Goal: Task Accomplishment & Management: Use online tool/utility

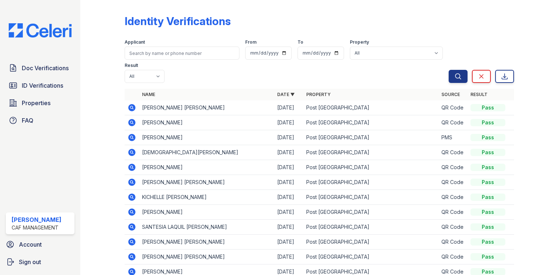
click at [129, 121] on icon at bounding box center [131, 122] width 7 height 7
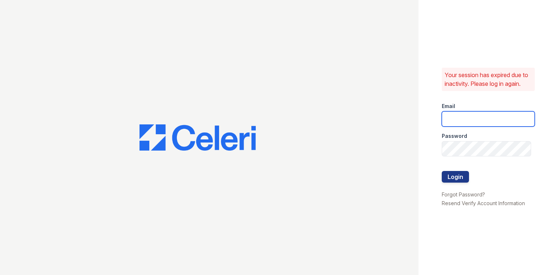
type input "postoak2@cafmanagement.com"
click at [468, 179] on button "Login" at bounding box center [455, 177] width 27 height 12
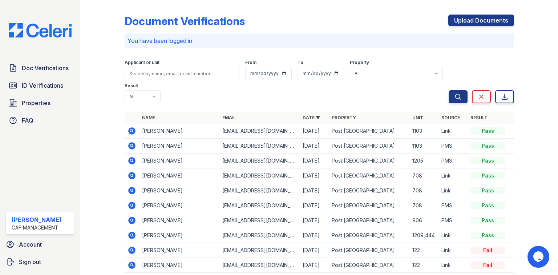
click at [132, 127] on icon at bounding box center [131, 130] width 7 height 7
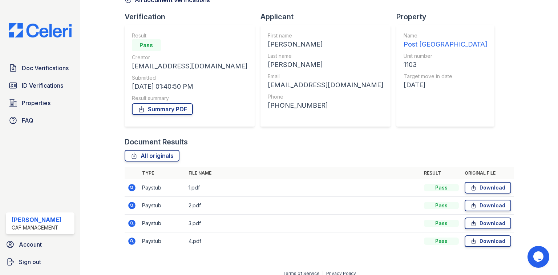
scroll to position [49, 0]
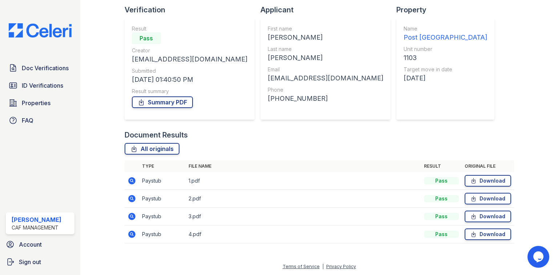
click at [134, 181] on icon at bounding box center [131, 180] width 7 height 7
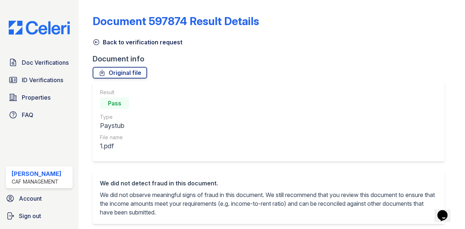
click at [136, 43] on link "Back to verification request" at bounding box center [138, 42] width 90 height 9
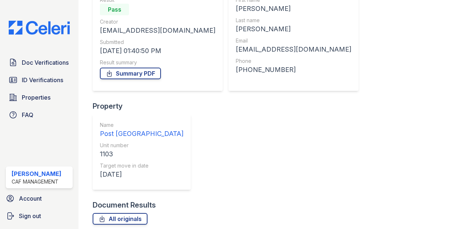
scroll to position [95, 0]
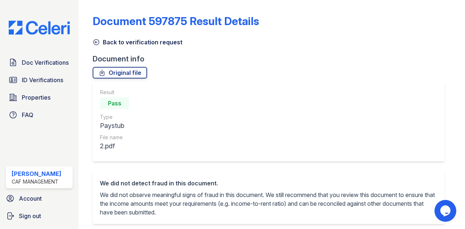
click at [137, 40] on link "Back to verification request" at bounding box center [138, 42] width 90 height 9
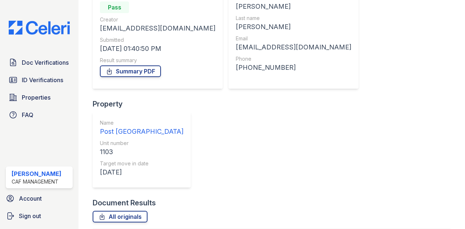
scroll to position [95, 0]
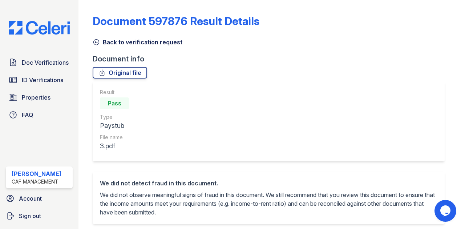
click at [126, 40] on link "Back to verification request" at bounding box center [138, 42] width 90 height 9
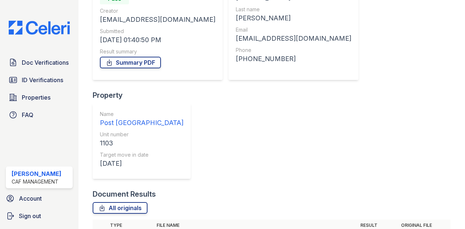
scroll to position [95, 0]
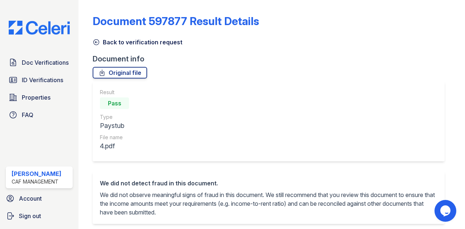
click at [136, 40] on link "Back to verification request" at bounding box center [138, 42] width 90 height 9
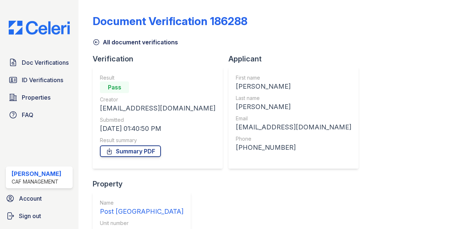
click at [107, 43] on link "All document verifications" at bounding box center [135, 42] width 85 height 9
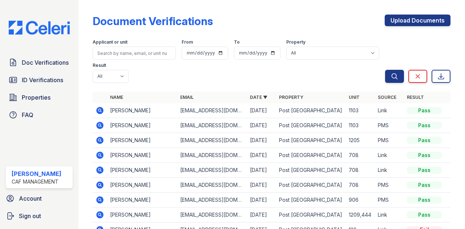
click at [101, 126] on icon at bounding box center [100, 125] width 7 height 7
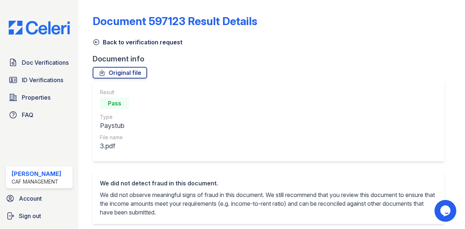
click at [128, 40] on link "Back to verification request" at bounding box center [138, 42] width 90 height 9
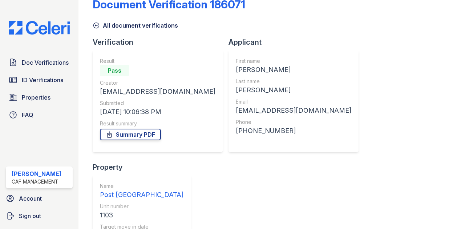
scroll to position [77, 0]
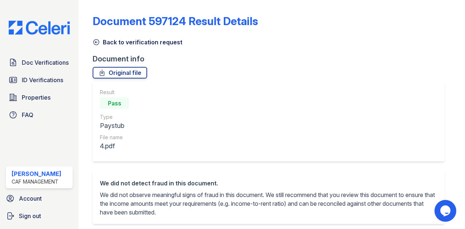
click at [125, 42] on link "Back to verification request" at bounding box center [138, 42] width 90 height 9
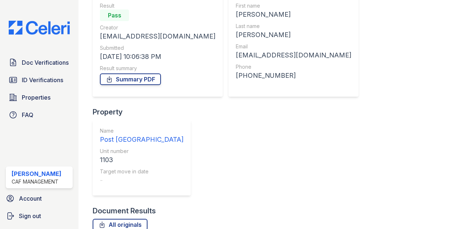
scroll to position [77, 0]
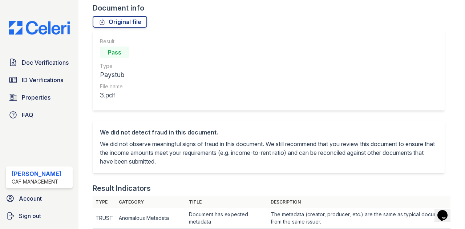
scroll to position [24, 0]
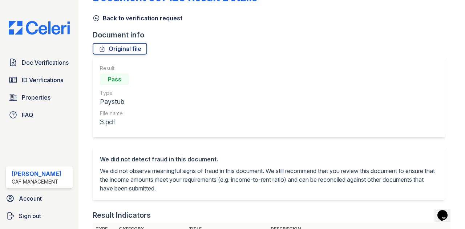
drag, startPoint x: 120, startPoint y: 17, endPoint x: 186, endPoint y: 113, distance: 116.8
click at [120, 17] on link "Back to verification request" at bounding box center [138, 18] width 90 height 9
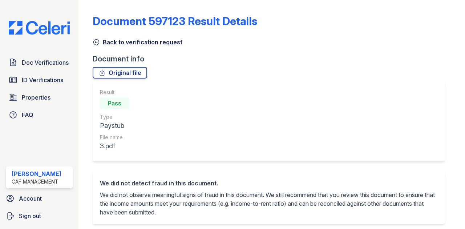
click at [131, 43] on link "Back to verification request" at bounding box center [138, 42] width 90 height 9
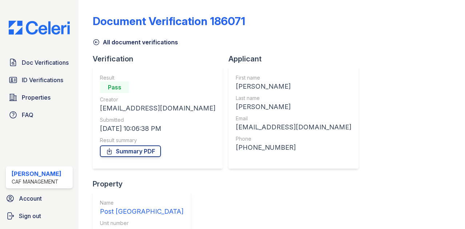
click at [107, 41] on link "All document verifications" at bounding box center [135, 42] width 85 height 9
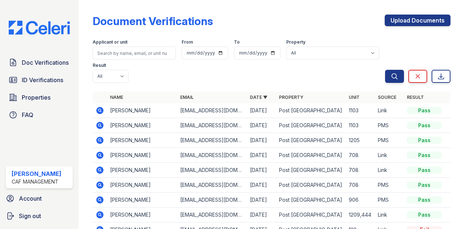
click at [102, 112] on icon at bounding box center [100, 110] width 7 height 7
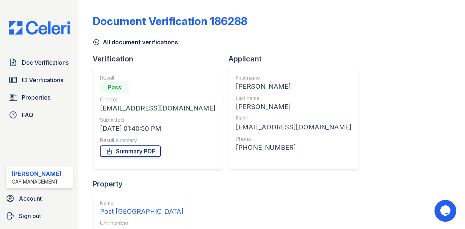
scroll to position [95, 0]
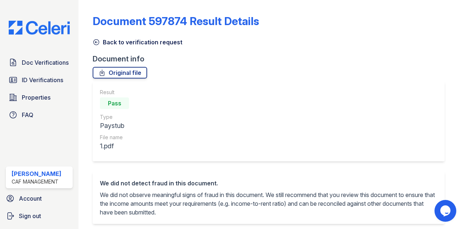
click at [133, 44] on link "Back to verification request" at bounding box center [138, 42] width 90 height 9
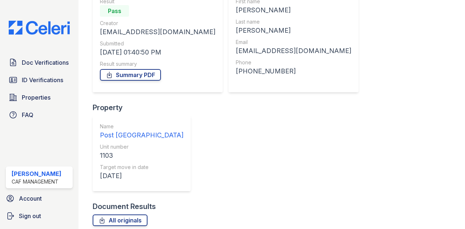
scroll to position [95, 0]
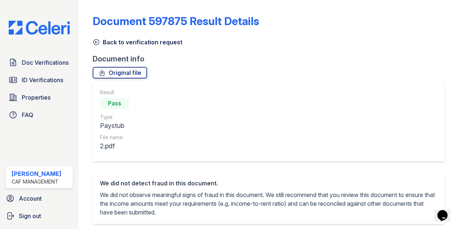
click at [134, 42] on link "Back to verification request" at bounding box center [138, 42] width 90 height 9
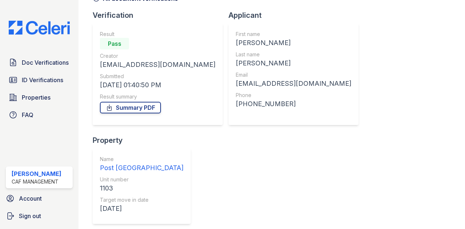
scroll to position [95, 0]
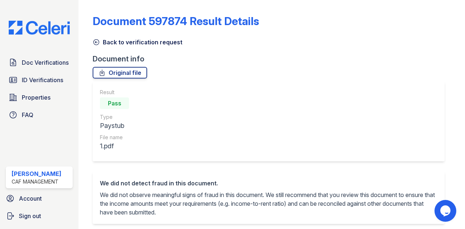
click at [141, 43] on link "Back to verification request" at bounding box center [138, 42] width 90 height 9
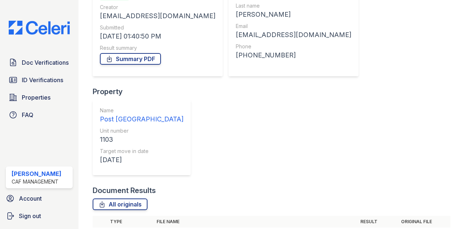
scroll to position [95, 0]
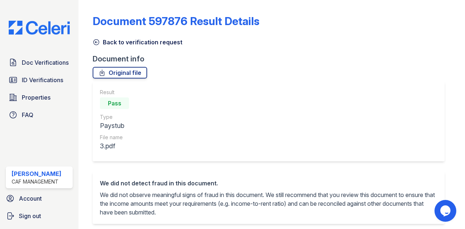
click at [148, 43] on link "Back to verification request" at bounding box center [138, 42] width 90 height 9
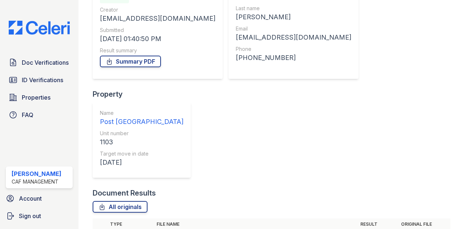
scroll to position [95, 0]
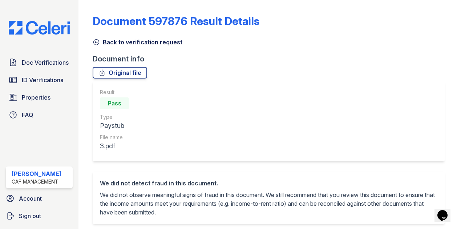
click at [124, 43] on link "Back to verification request" at bounding box center [138, 42] width 90 height 9
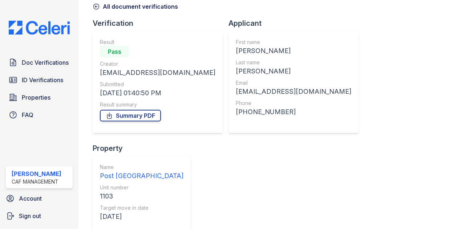
scroll to position [95, 0]
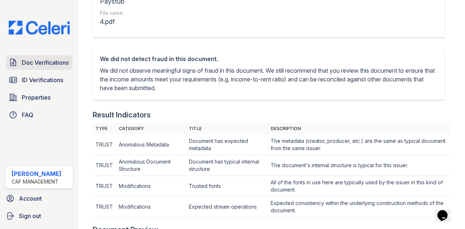
scroll to position [97, 0]
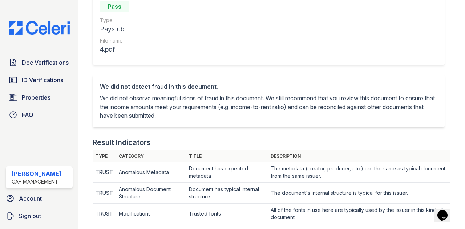
drag, startPoint x: 30, startPoint y: 64, endPoint x: 41, endPoint y: 42, distance: 24.4
click at [30, 64] on span "Doc Verifications" at bounding box center [45, 62] width 47 height 9
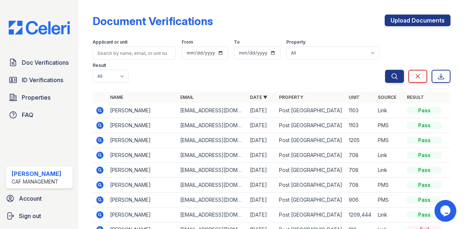
click at [101, 112] on icon at bounding box center [100, 110] width 9 height 9
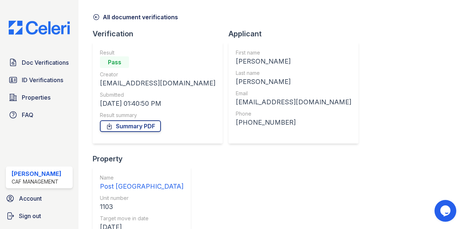
scroll to position [48, 0]
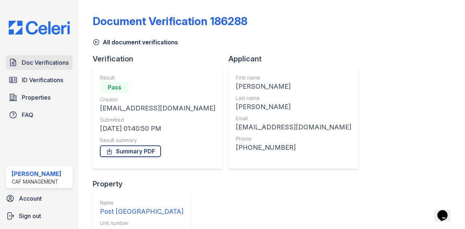
click at [59, 63] on span "Doc Verifications" at bounding box center [45, 62] width 47 height 9
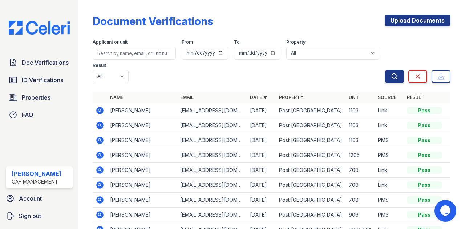
click at [98, 109] on icon at bounding box center [100, 110] width 7 height 7
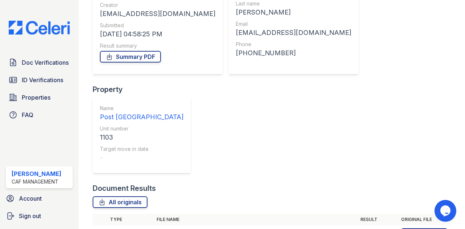
scroll to position [95, 0]
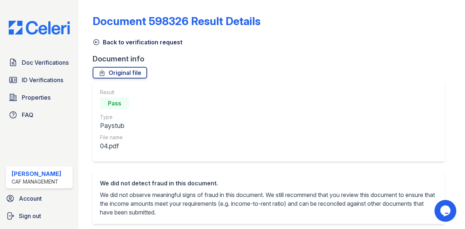
click at [127, 39] on link "Back to verification request" at bounding box center [138, 42] width 90 height 9
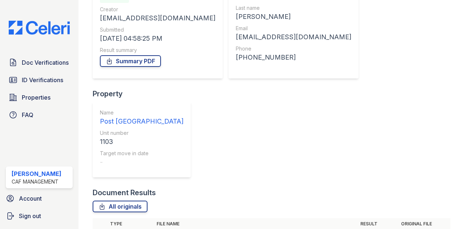
scroll to position [95, 0]
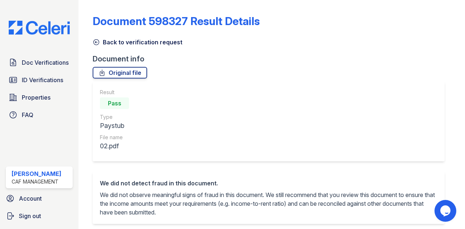
click at [126, 41] on link "Back to verification request" at bounding box center [138, 42] width 90 height 9
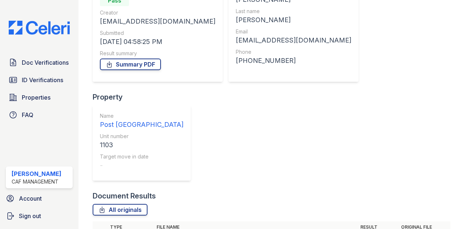
scroll to position [95, 0]
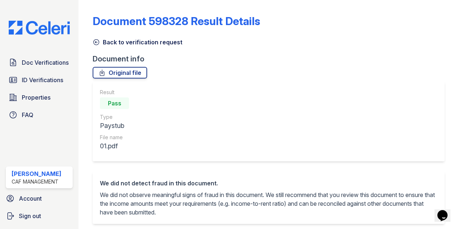
click at [132, 39] on link "Back to verification request" at bounding box center [138, 42] width 90 height 9
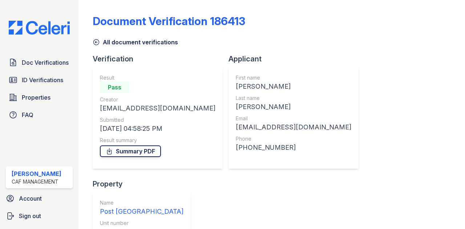
click at [143, 155] on link "Summary PDF" at bounding box center [130, 151] width 61 height 12
